Goal: Task Accomplishment & Management: Manage account settings

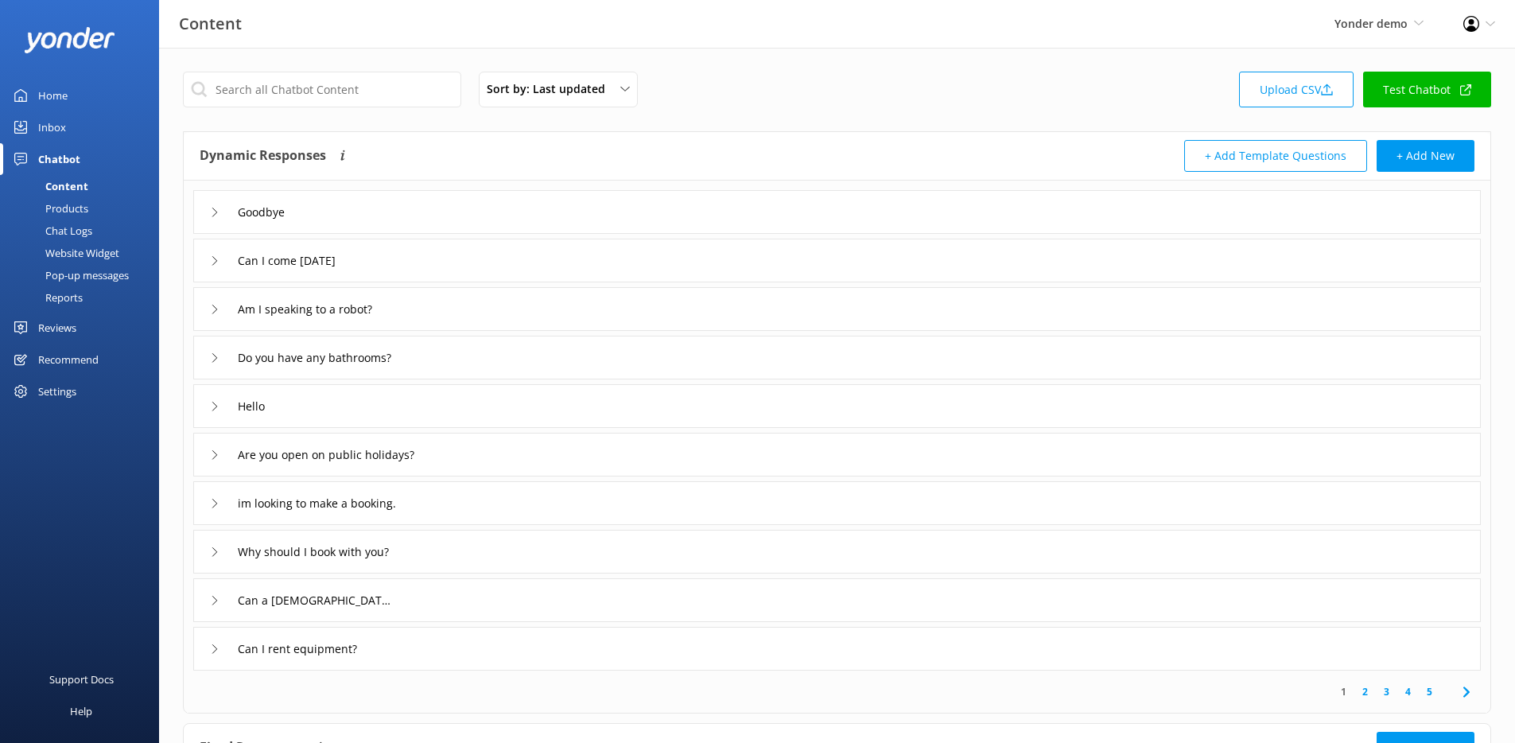
click at [1470, 25] on icon at bounding box center [1472, 24] width 16 height 16
click at [1417, 64] on link "Profile Settings" at bounding box center [1436, 69] width 159 height 40
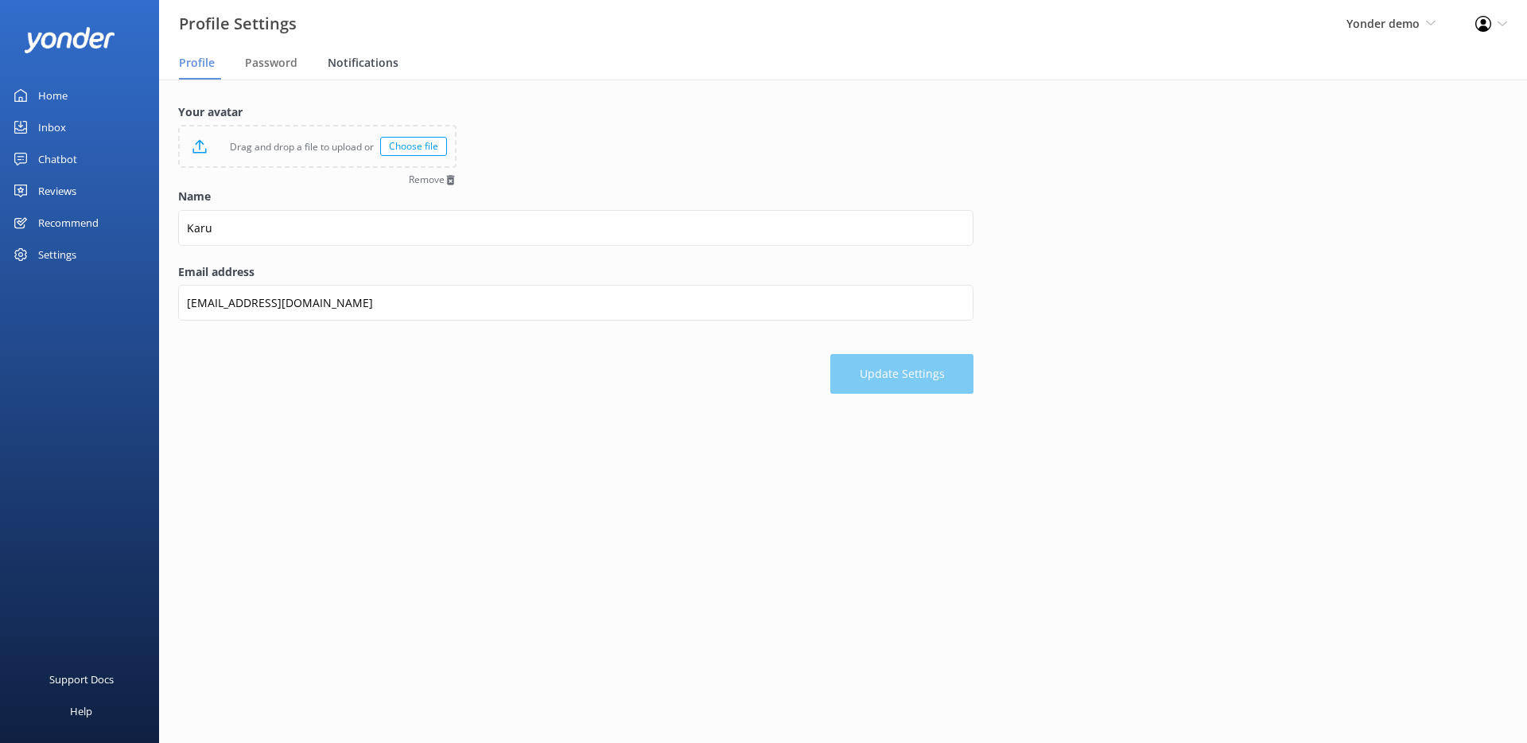
click at [356, 60] on span "Notifications" at bounding box center [363, 63] width 71 height 16
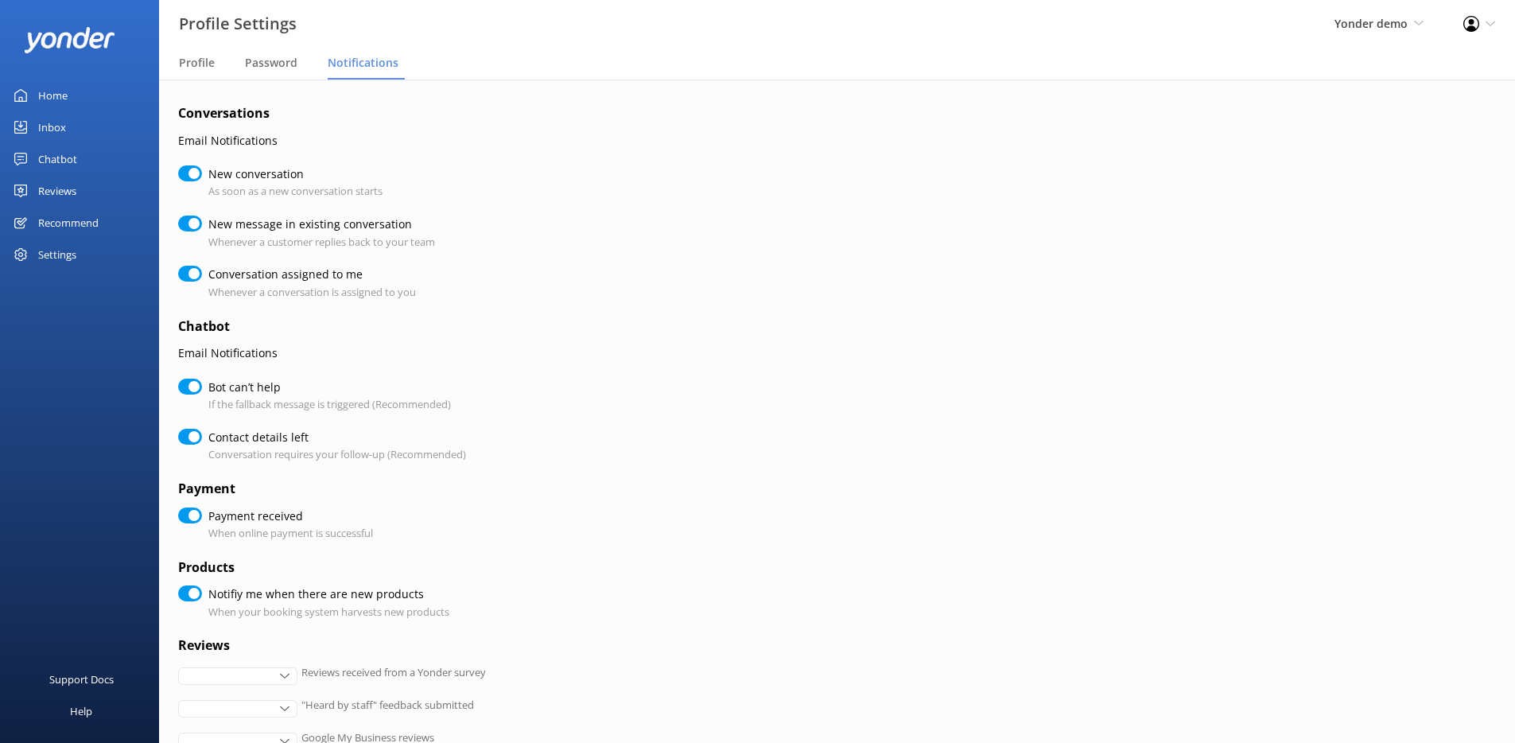
checkbox input "true"
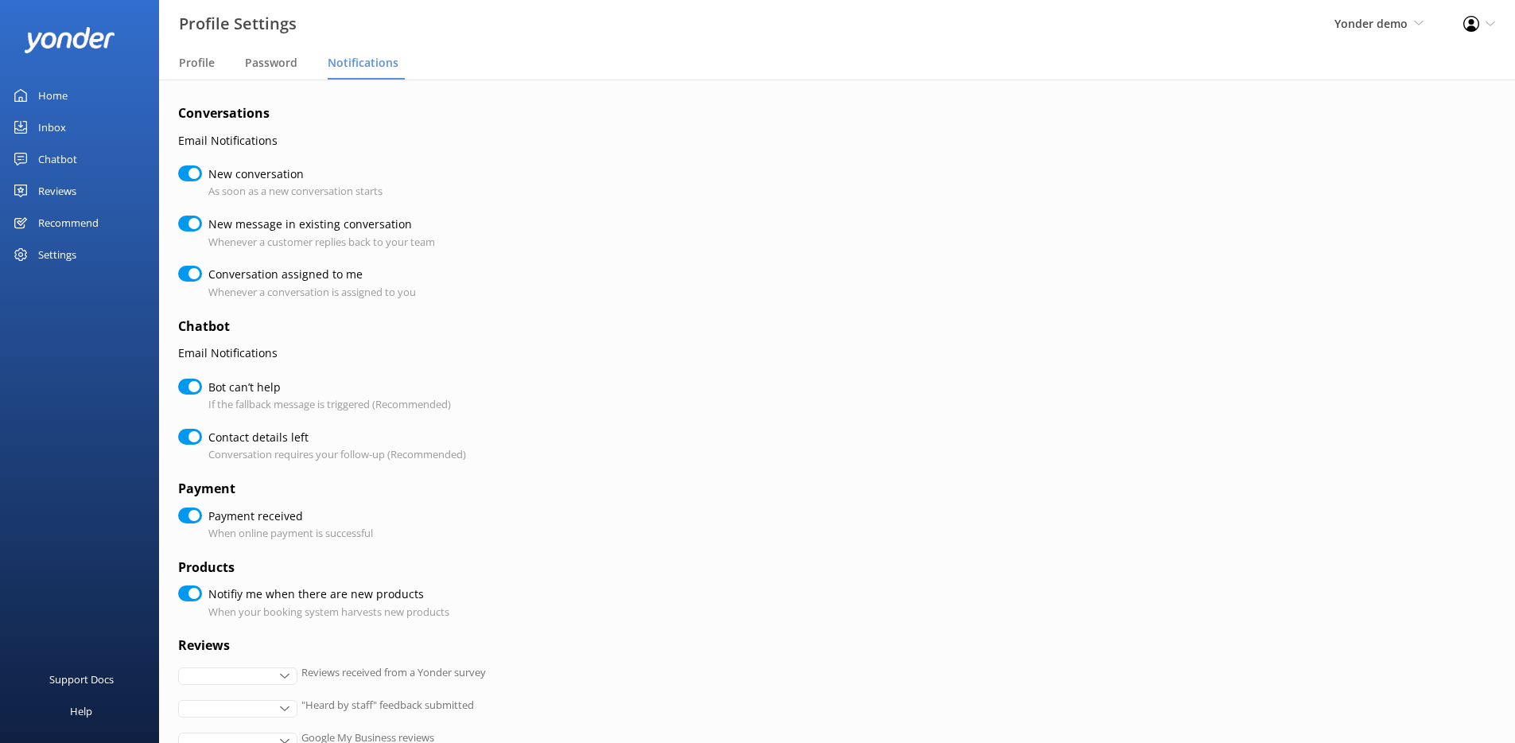
checkbox input "true"
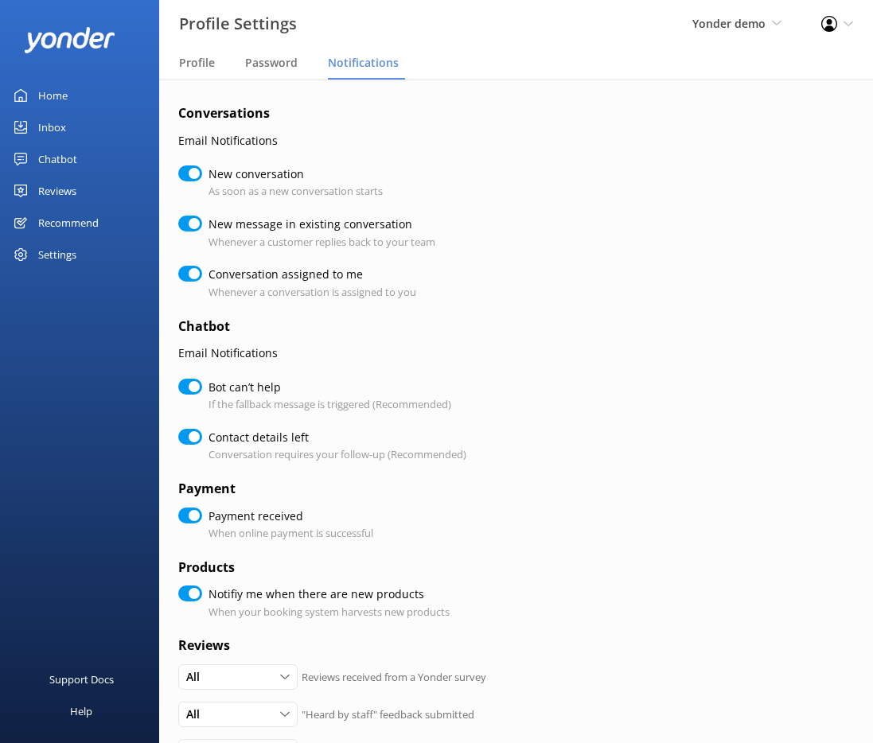
scroll to position [282, 0]
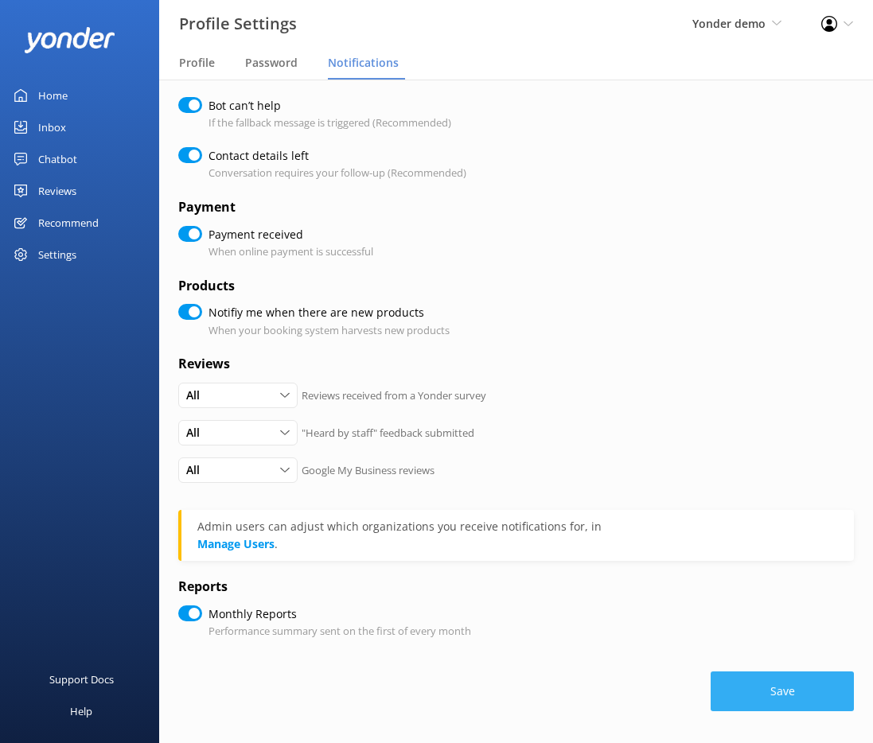
click at [820, 690] on button "Save" at bounding box center [781, 691] width 143 height 40
checkbox input "true"
